Goal: Find specific page/section: Find specific page/section

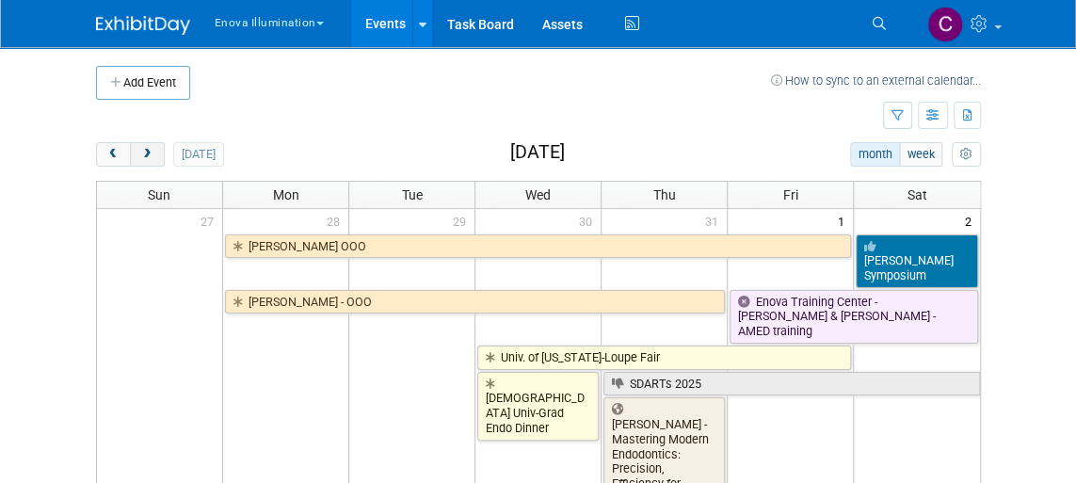
click at [144, 156] on span "next" at bounding box center [147, 155] width 14 height 12
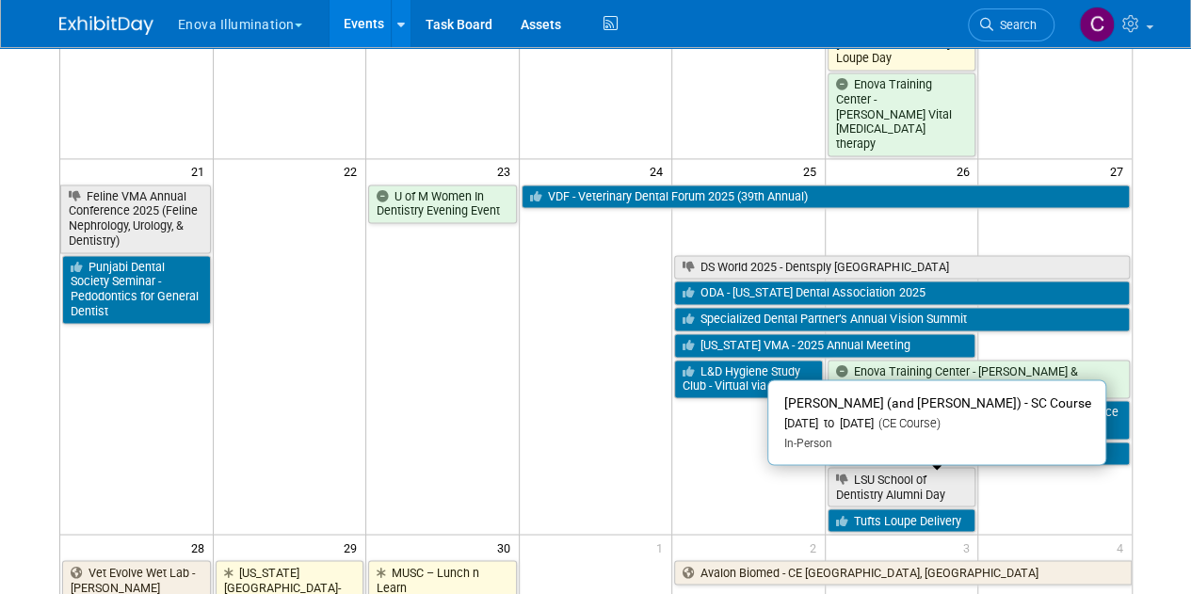
scroll to position [1372, 0]
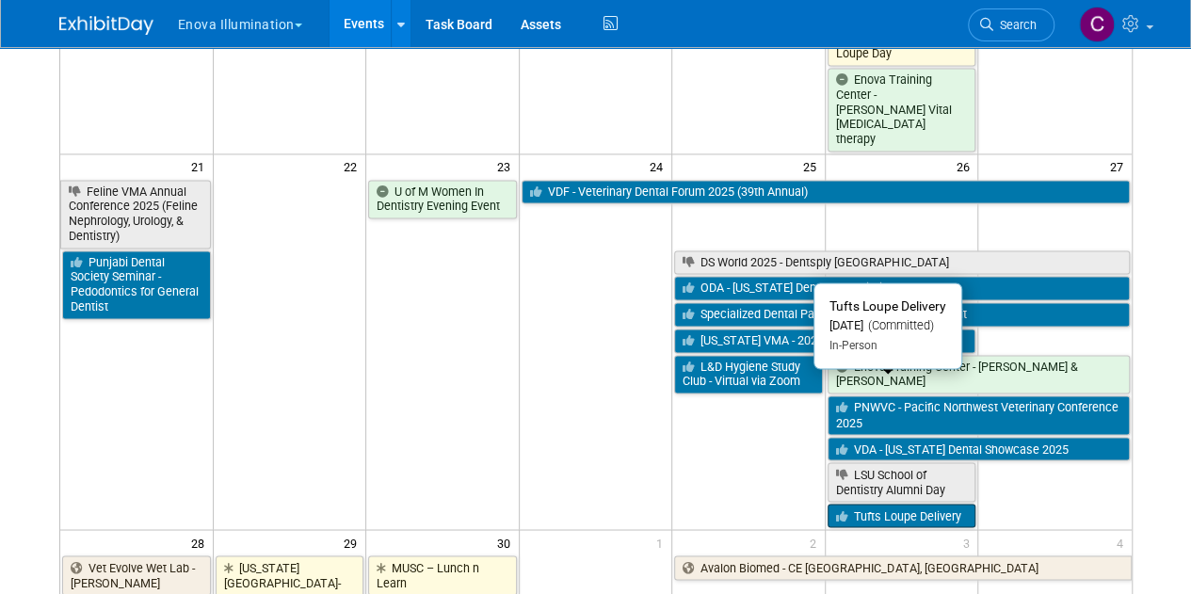
click at [889, 482] on link "Tufts Loupe Delivery" at bounding box center [902, 516] width 149 height 24
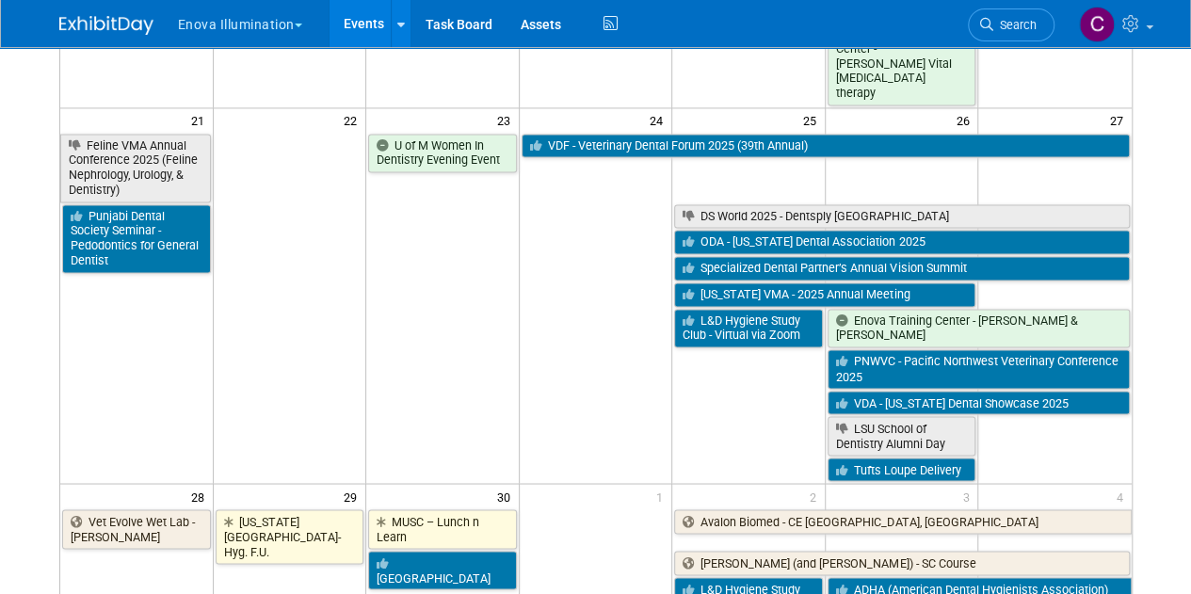
scroll to position [1374, 0]
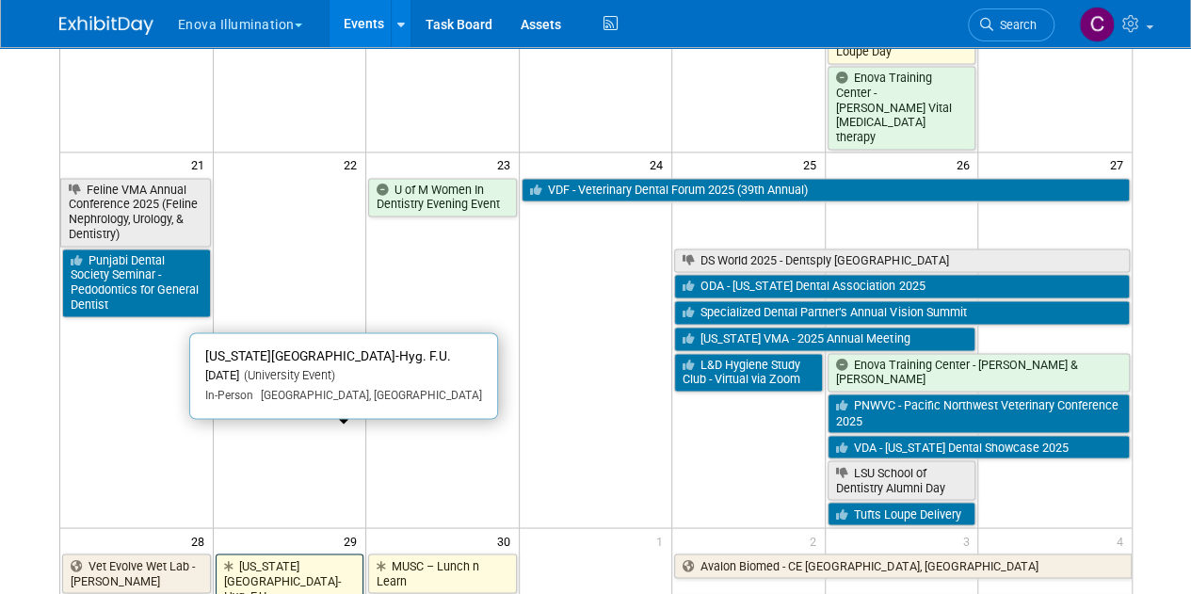
click at [299, 482] on link "[US_STATE][GEOGRAPHIC_DATA]-Hyg. F.U." at bounding box center [290, 581] width 149 height 54
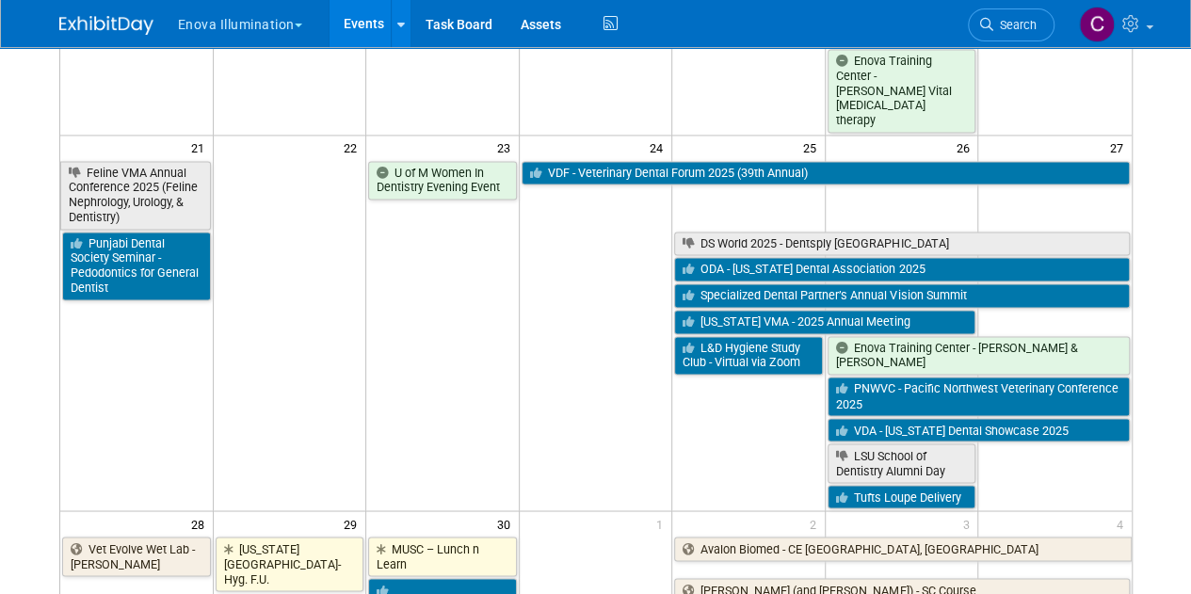
scroll to position [1390, 0]
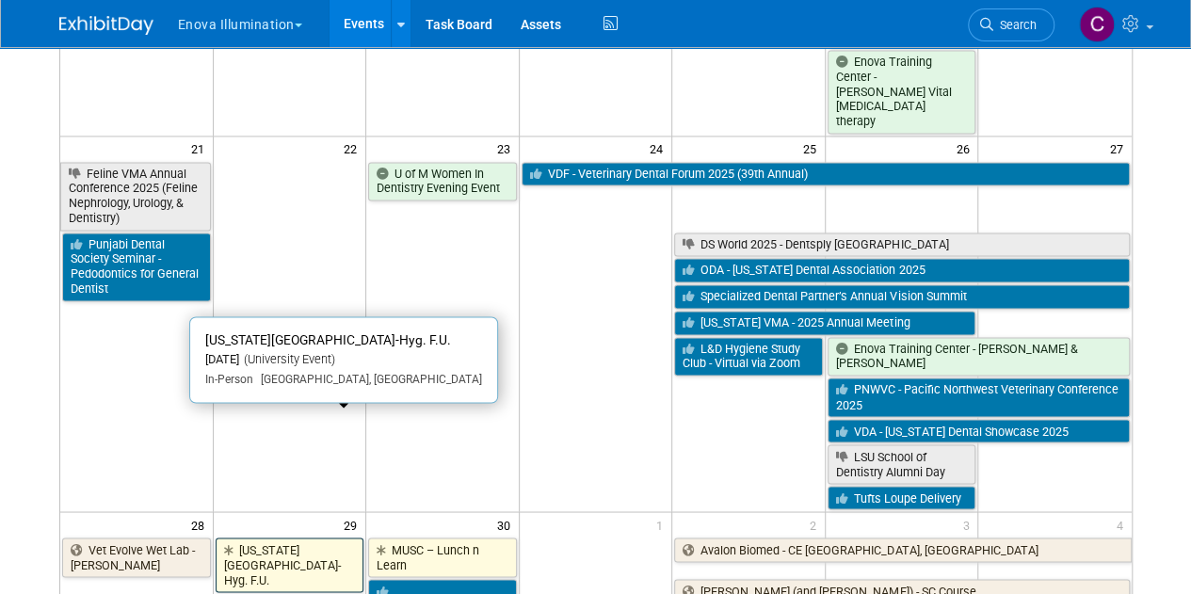
click at [315, 482] on link "[US_STATE][GEOGRAPHIC_DATA]-Hyg. F.U." at bounding box center [290, 565] width 149 height 54
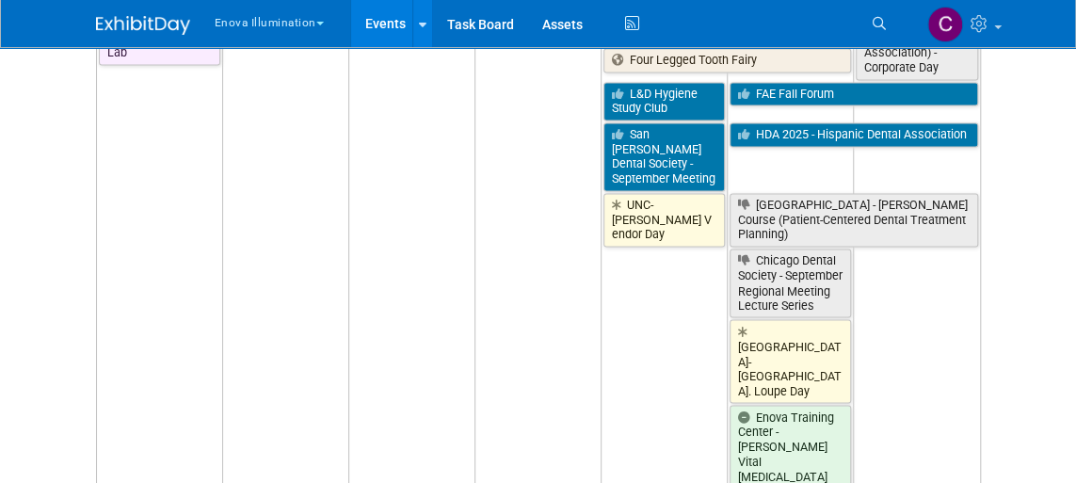
scroll to position [1299, 0]
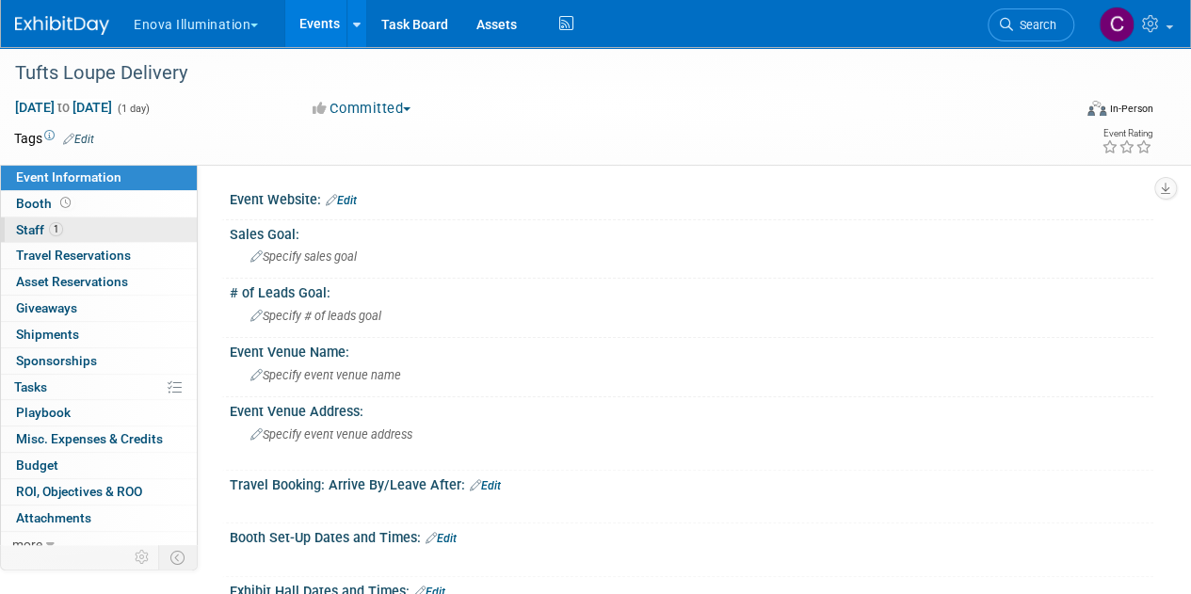
click at [33, 223] on span "Staff 1" at bounding box center [39, 229] width 47 height 15
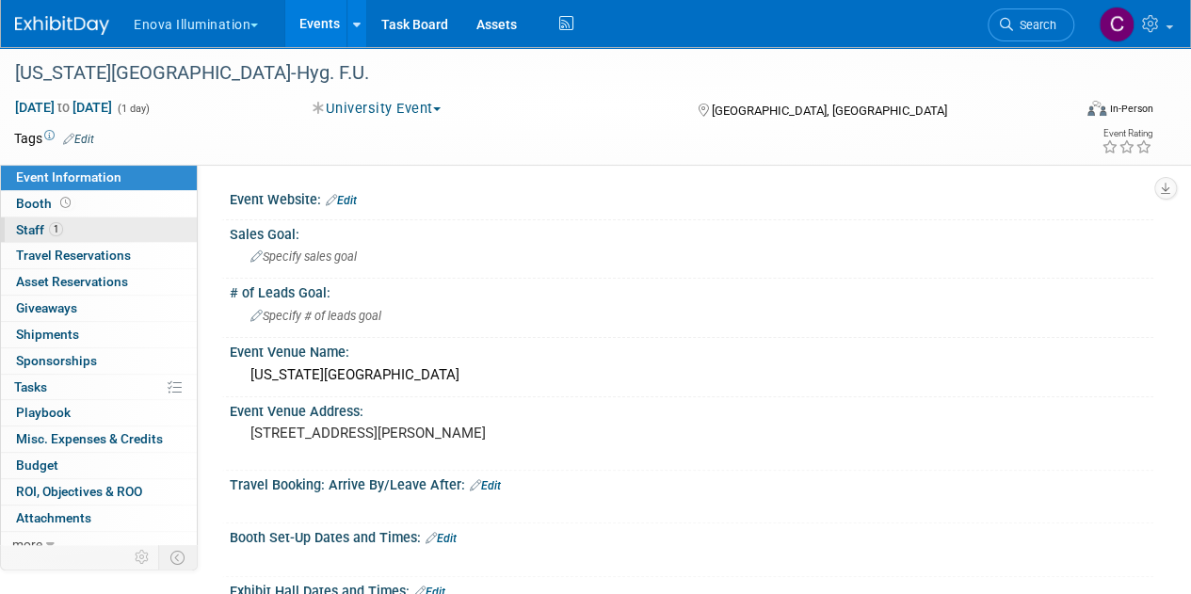
click at [32, 219] on link "1 Staff 1" at bounding box center [99, 229] width 196 height 25
